Goal: Task Accomplishment & Management: Manage account settings

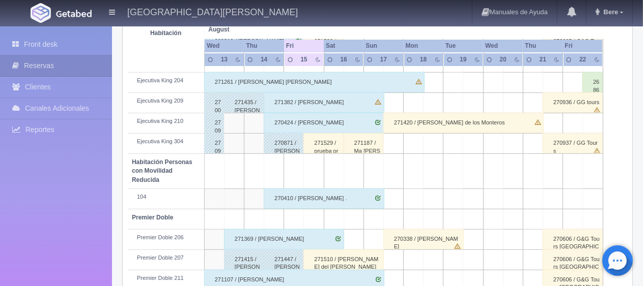
scroll to position [542, 0]
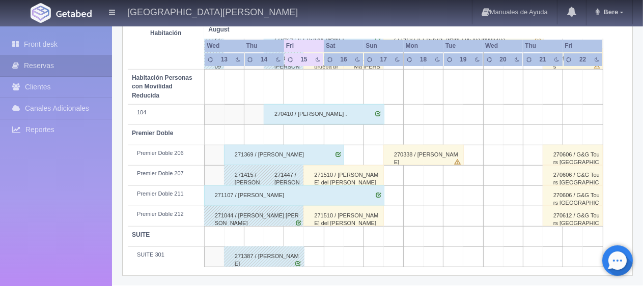
click at [333, 215] on div "271510 / [PERSON_NAME] del [PERSON_NAME] Del [PERSON_NAME]" at bounding box center [343, 216] width 80 height 20
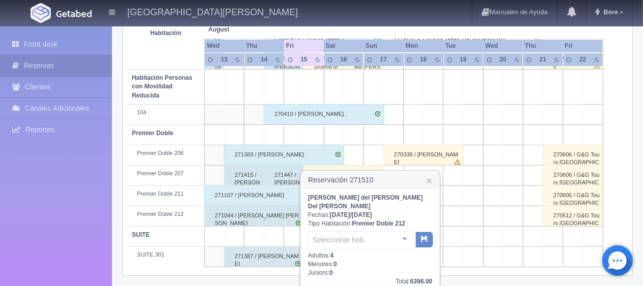
scroll to position [650, 0]
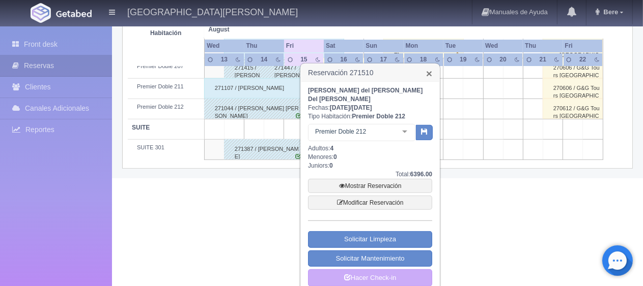
click at [431, 73] on link "×" at bounding box center [429, 73] width 6 height 11
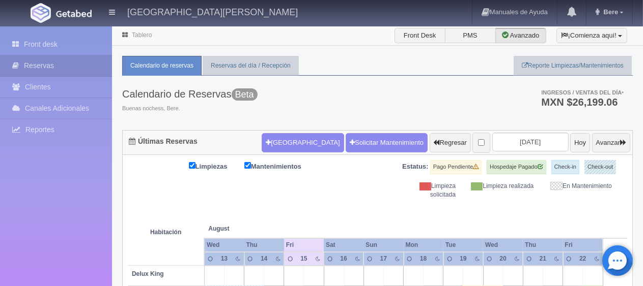
scroll to position [204, 0]
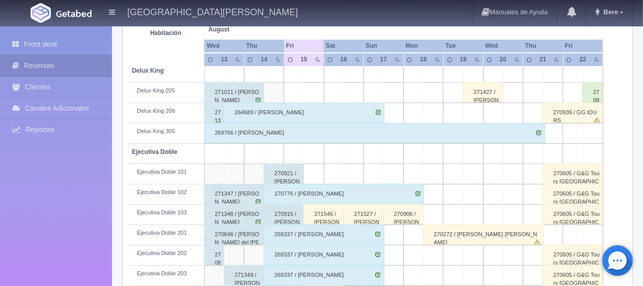
click at [328, 207] on div "271546 / [PERSON_NAME]" at bounding box center [323, 215] width 40 height 20
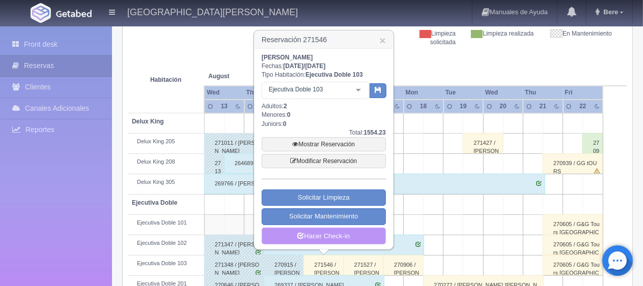
scroll to position [0, 0]
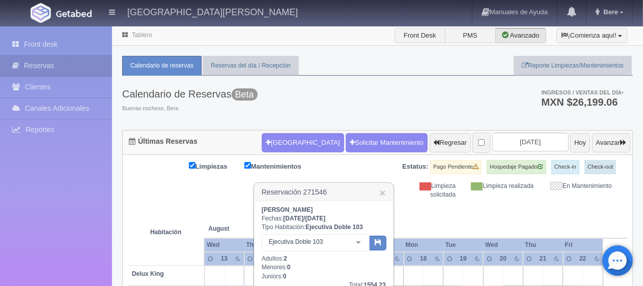
click at [378, 191] on h3 "Reservación 271546 ×" at bounding box center [323, 193] width 138 height 18
click at [379, 192] on link "×" at bounding box center [382, 193] width 6 height 11
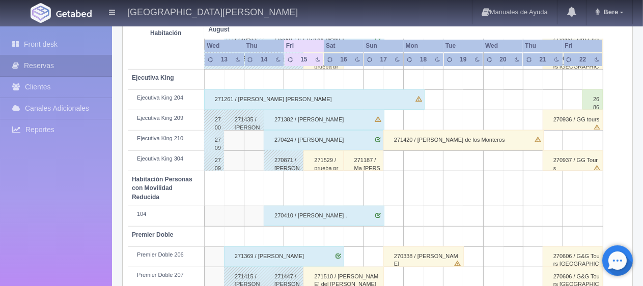
scroll to position [542, 0]
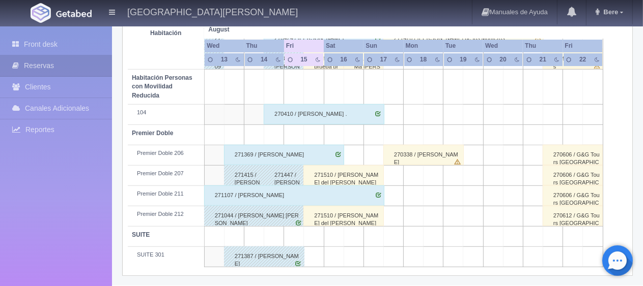
click at [307, 155] on div "271369 / [PERSON_NAME]" at bounding box center [284, 155] width 120 height 20
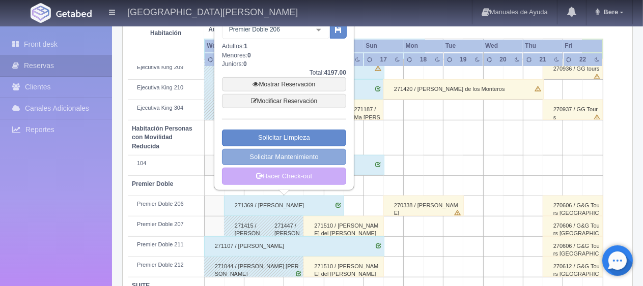
scroll to position [390, 0]
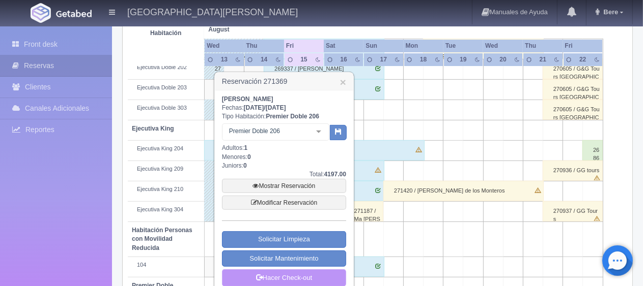
click at [297, 276] on link "Hacer Check-out" at bounding box center [284, 278] width 124 height 17
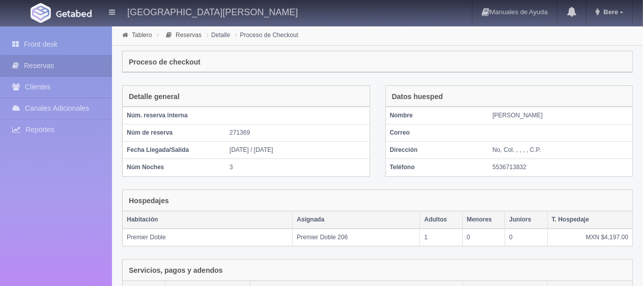
scroll to position [197, 0]
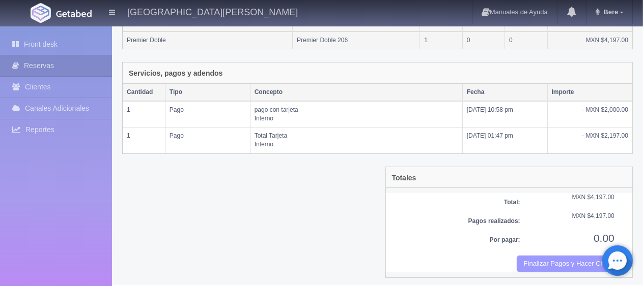
drag, startPoint x: 572, startPoint y: 253, endPoint x: 362, endPoint y: 35, distance: 302.6
click at [572, 256] on button "Finalizar Pagos y Hacer Checkout" at bounding box center [565, 264] width 98 height 17
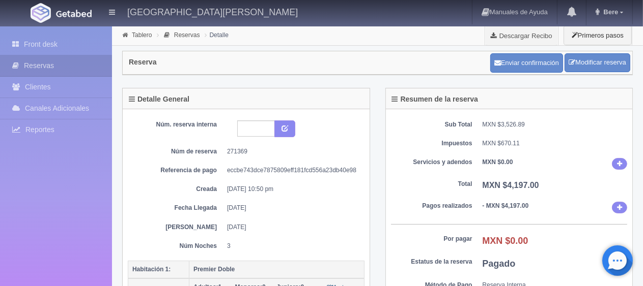
click at [364, 131] on div "Núm. reserva interna Núm de reserva 271369 Referencia de pago eccbe743dce787580…" at bounding box center [246, 211] width 247 height 205
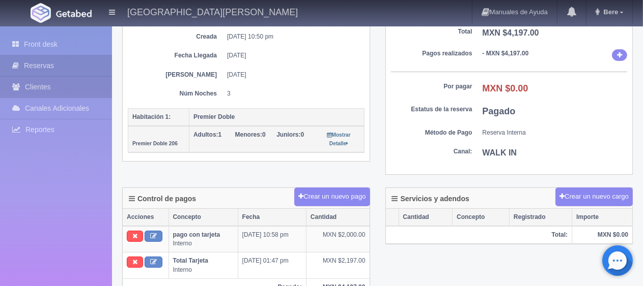
scroll to position [305, 0]
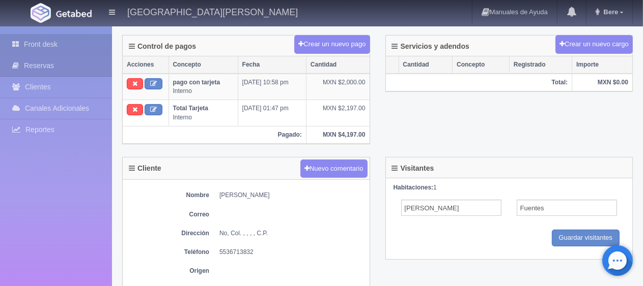
click at [77, 46] on link "Front desk" at bounding box center [56, 44] width 112 height 21
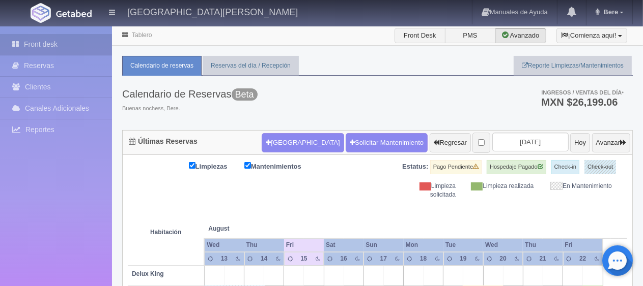
click at [402, 197] on div "Limpieza solicitada" at bounding box center [424, 190] width 78 height 17
click at [305, 196] on div "Limpiezas Mantenimientos Estatus: Pago Pendiente Hospedaje Pagado Check-in Chec…" at bounding box center [377, 179] width 499 height 39
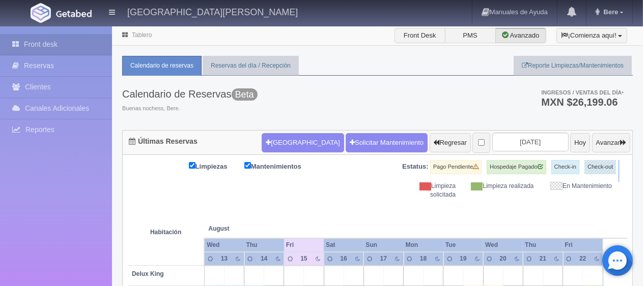
drag, startPoint x: 367, startPoint y: 183, endPoint x: 626, endPoint y: 161, distance: 259.9
click at [626, 161] on div "Limpiezas Mantenimientos Estatus: Pago Pendiente Hospedaje Pagado Check-in Chec…" at bounding box center [377, 179] width 499 height 39
drag, startPoint x: 639, startPoint y: 197, endPoint x: 389, endPoint y: 168, distance: 252.0
click at [415, 204] on th at bounding box center [433, 218] width 60 height 39
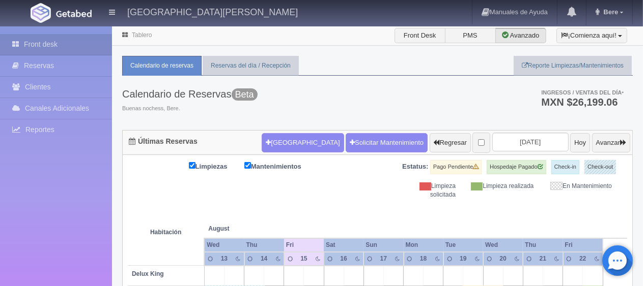
click at [511, 178] on div "Estatus: Pago Pendiente Hospedaje Pagado Check-in Check-out" at bounding box center [503, 171] width 250 height 22
drag, startPoint x: 625, startPoint y: 195, endPoint x: 429, endPoint y: 183, distance: 196.2
click at [536, 188] on div "Limpieza realizada" at bounding box center [502, 186] width 78 height 9
drag, startPoint x: 602, startPoint y: 193, endPoint x: 252, endPoint y: 177, distance: 349.9
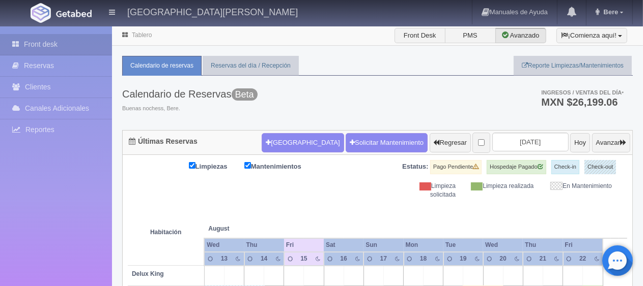
click at [253, 177] on div "Limpiezas Mantenimientos Estatus: Pago Pendiente Hospedaje Pagado Check-in Chec…" at bounding box center [377, 179] width 499 height 39
click at [425, 184] on span at bounding box center [425, 187] width 12 height 8
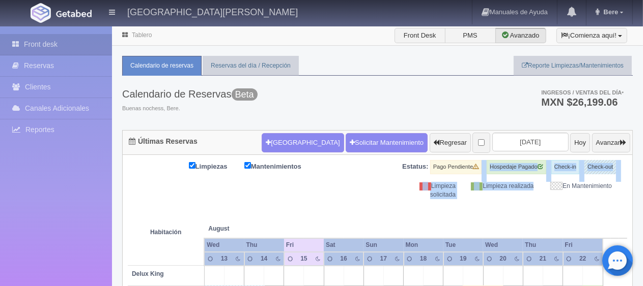
click at [388, 167] on div "Limpiezas Mantenimientos Estatus: Pago Pendiente Hospedaje Pagado Check-in Chec…" at bounding box center [377, 179] width 499 height 39
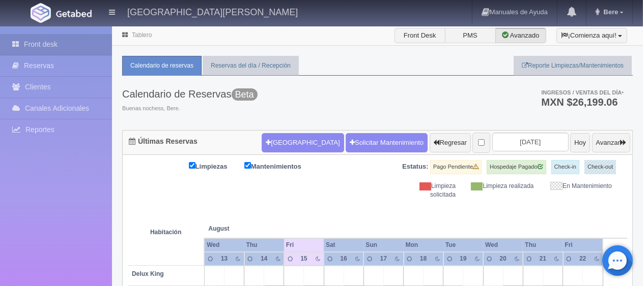
click at [446, 204] on th at bounding box center [433, 218] width 60 height 39
